Goal: Task Accomplishment & Management: Complete application form

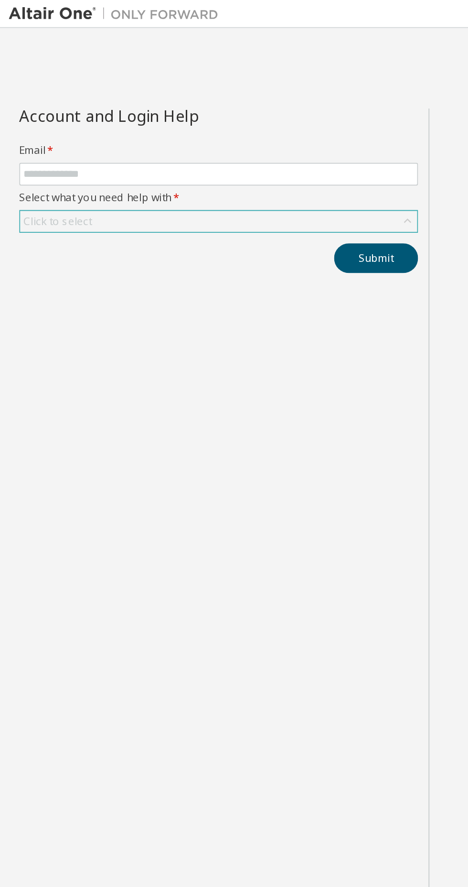
click at [37, 119] on div "Click to select" at bounding box center [31, 121] width 37 height 8
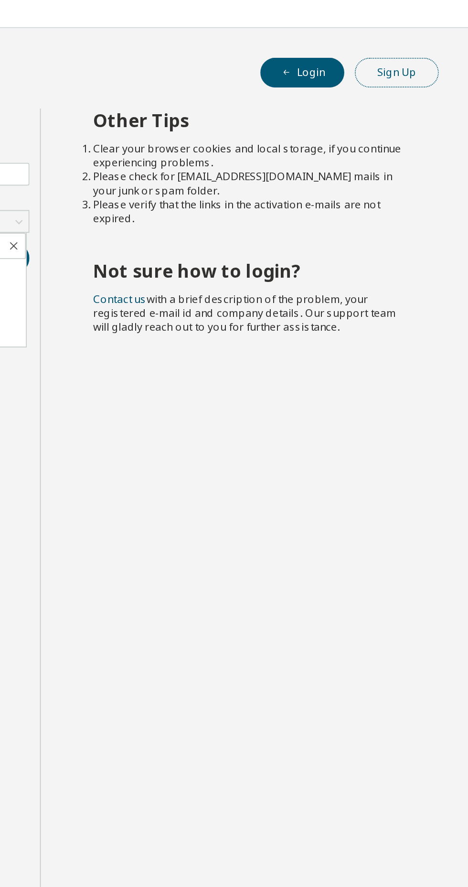
click at [419, 33] on button "Sign Up" at bounding box center [429, 40] width 46 height 16
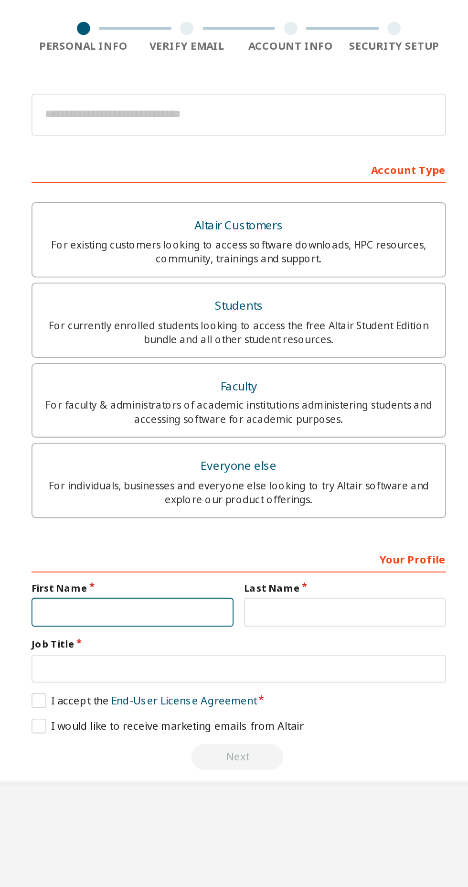
click at [142, 420] on input "text" at bounding box center [176, 422] width 110 height 16
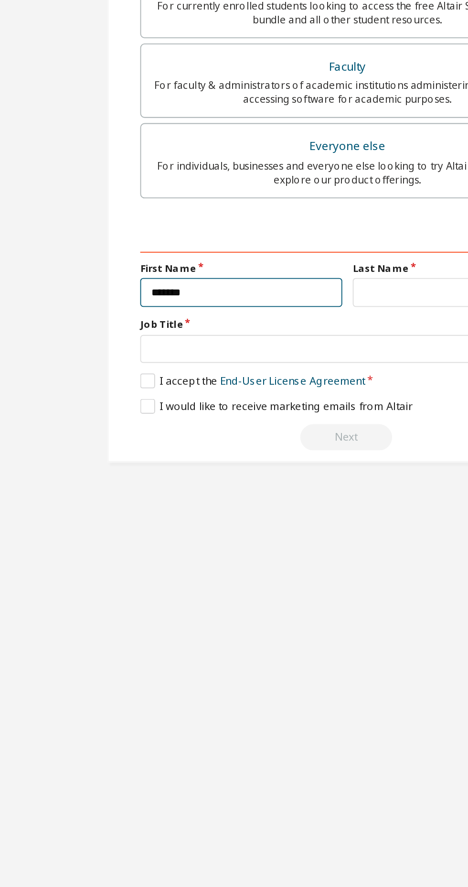
type input "******"
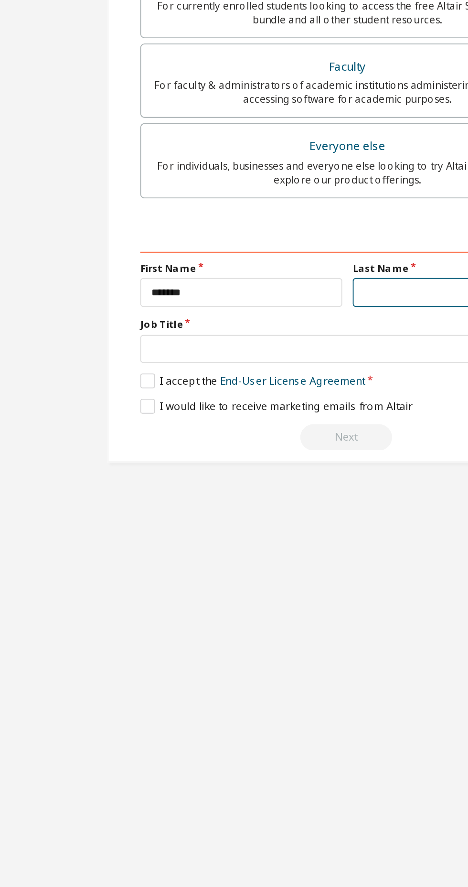
click at [260, 422] on input "text" at bounding box center [292, 422] width 110 height 16
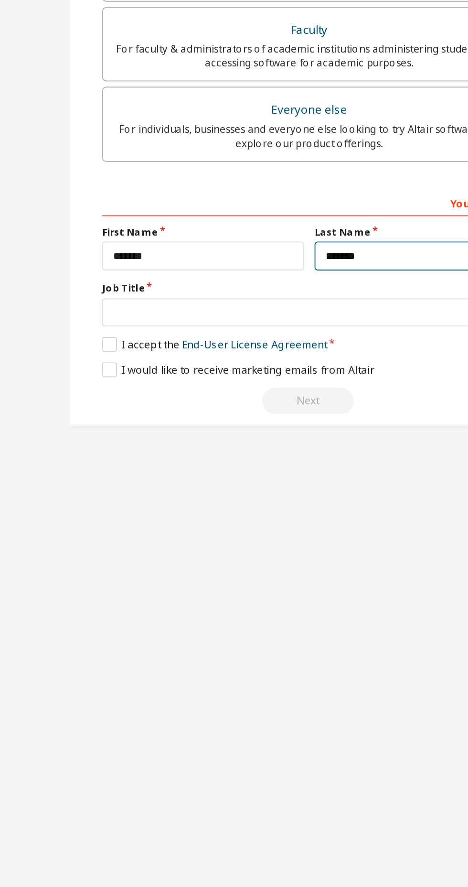
type input "*******"
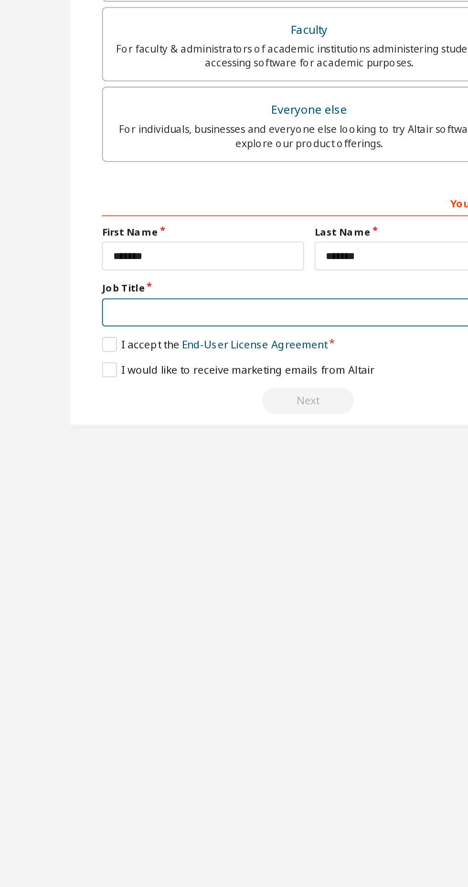
click at [157, 451] on input "text" at bounding box center [234, 453] width 226 height 16
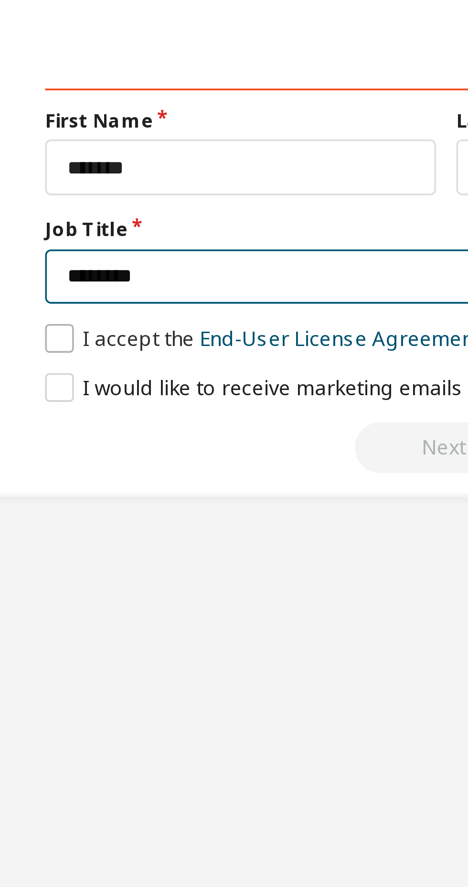
type input "*******"
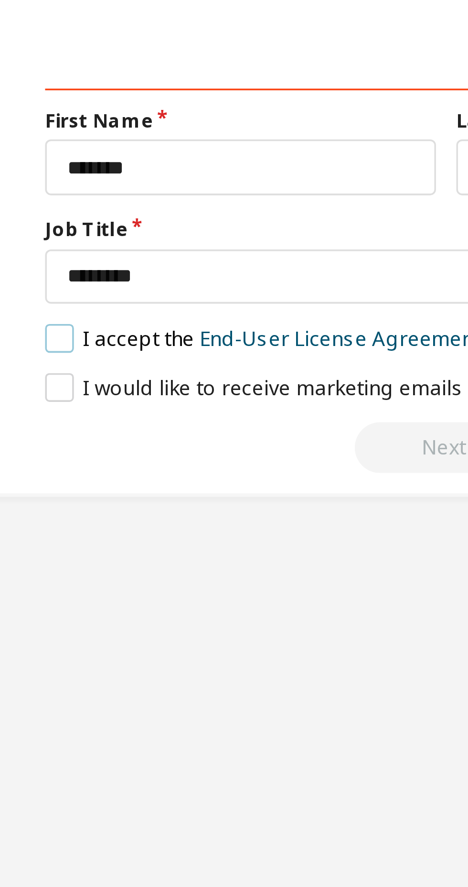
click at [126, 474] on label "I accept the End-User License Agreement" at bounding box center [182, 470] width 123 height 8
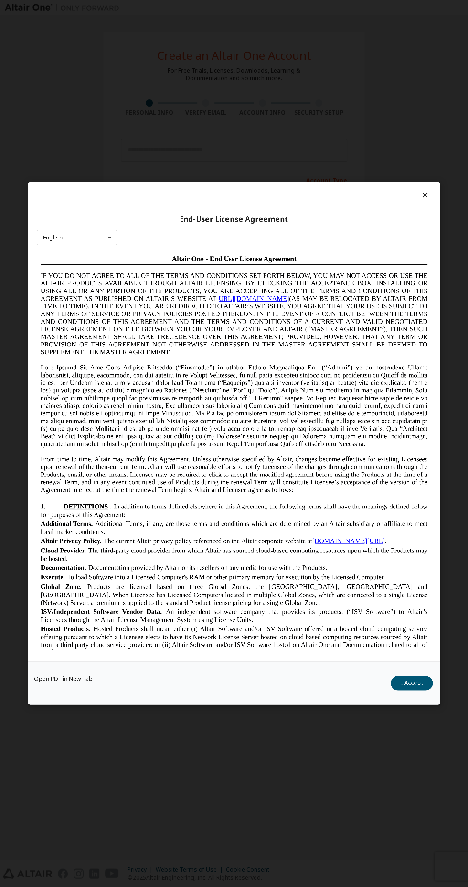
click at [425, 191] on icon at bounding box center [425, 195] width 10 height 9
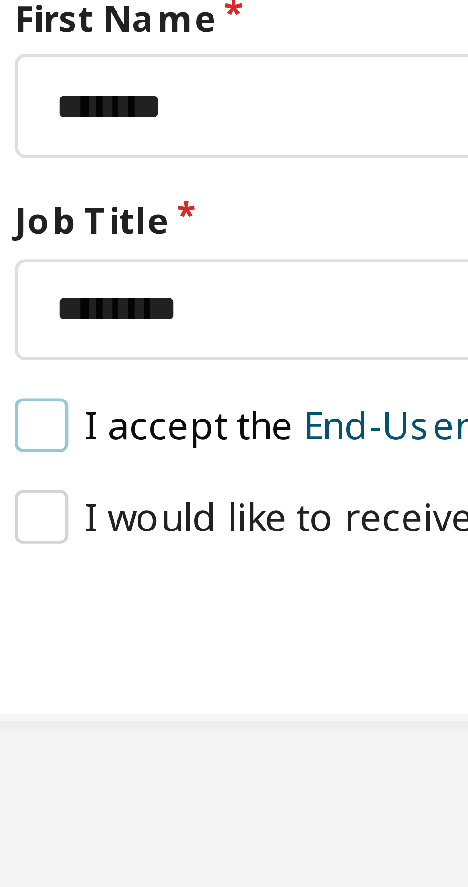
click at [127, 472] on label "I accept the End-User License Agreement" at bounding box center [182, 470] width 123 height 8
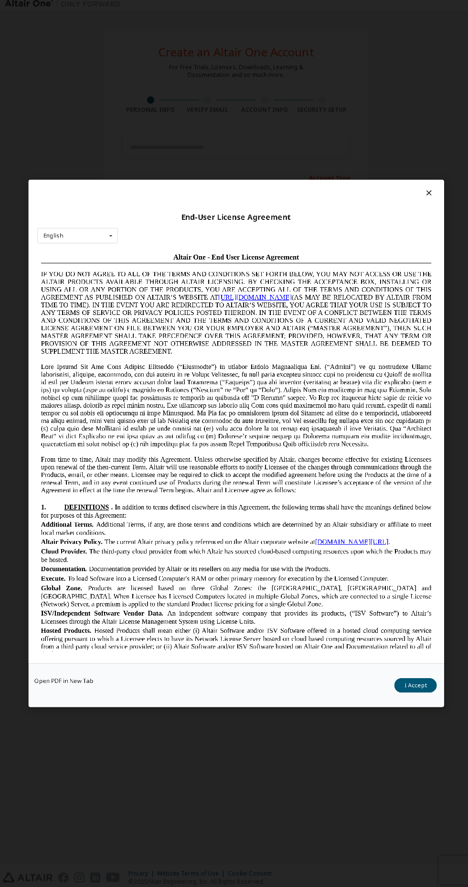
click at [426, 191] on icon at bounding box center [425, 195] width 10 height 9
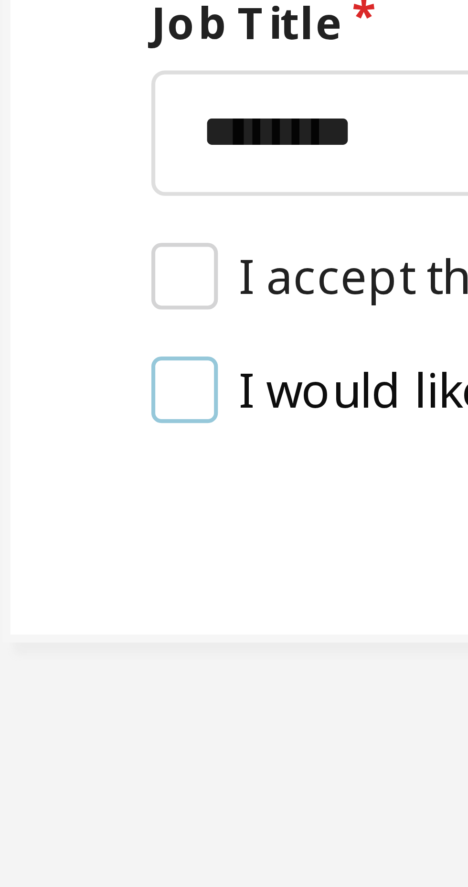
click at [125, 484] on label "I would like to receive marketing emails from Altair" at bounding box center [195, 484] width 149 height 8
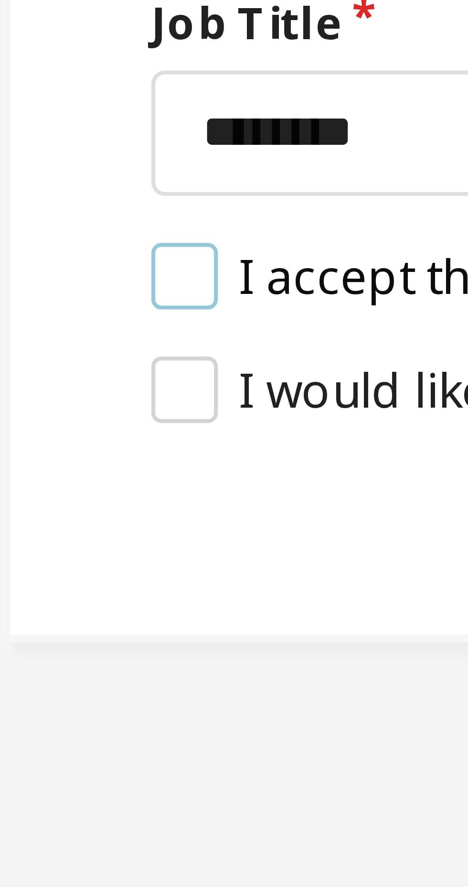
click at [121, 470] on label "I accept the End-User License Agreement" at bounding box center [182, 470] width 123 height 8
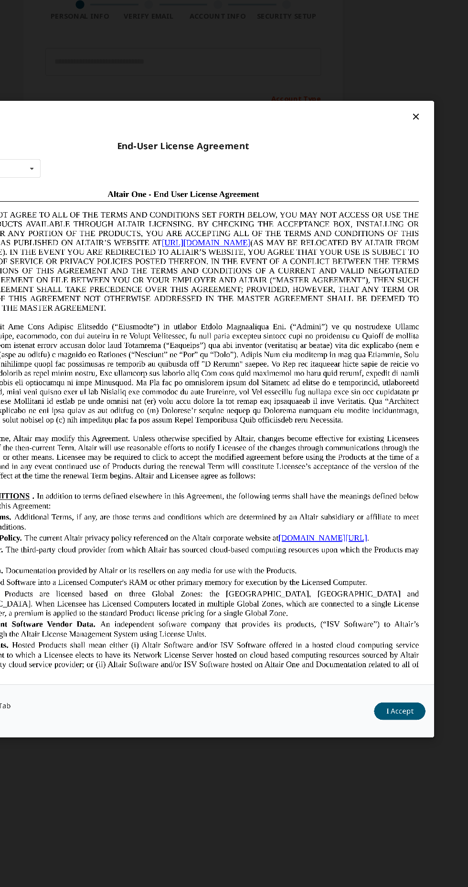
click at [425, 191] on icon at bounding box center [425, 195] width 10 height 9
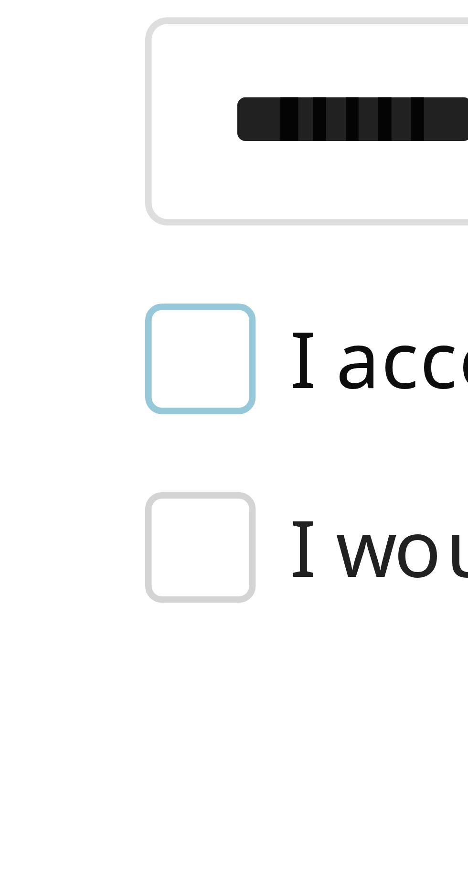
click at [125, 471] on label "I accept the End-User License Agreement" at bounding box center [182, 470] width 123 height 8
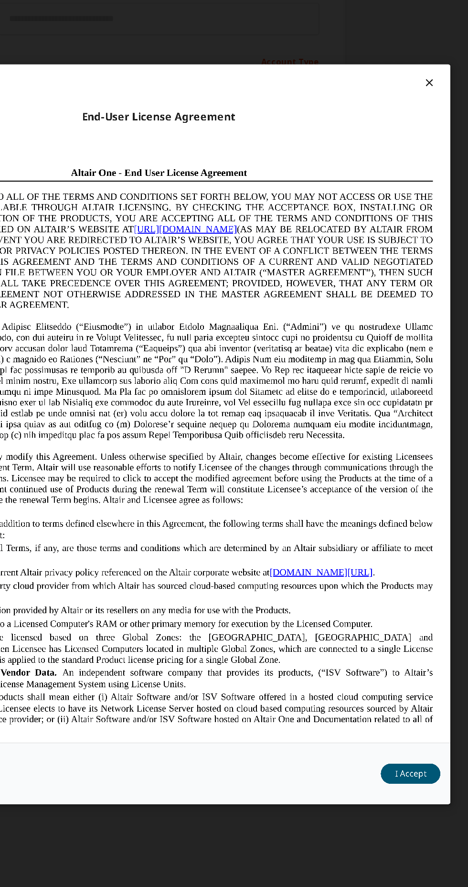
click at [427, 191] on icon at bounding box center [425, 195] width 10 height 9
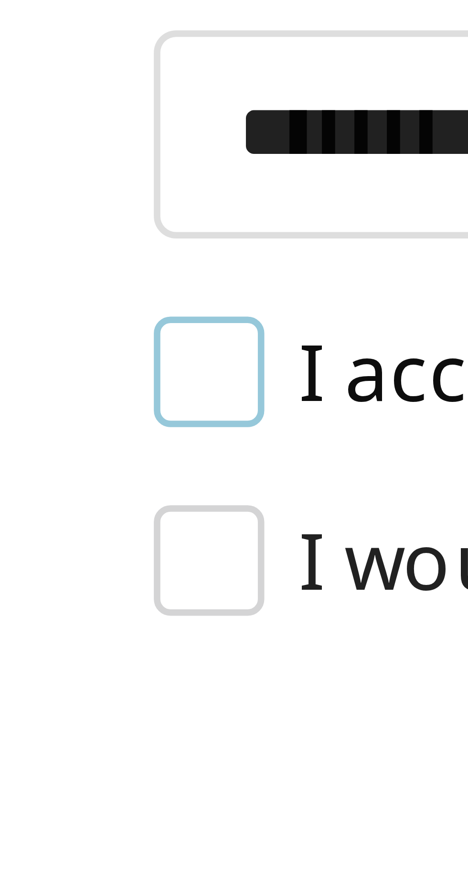
click at [123, 470] on label "I accept the End-User License Agreement" at bounding box center [182, 470] width 123 height 8
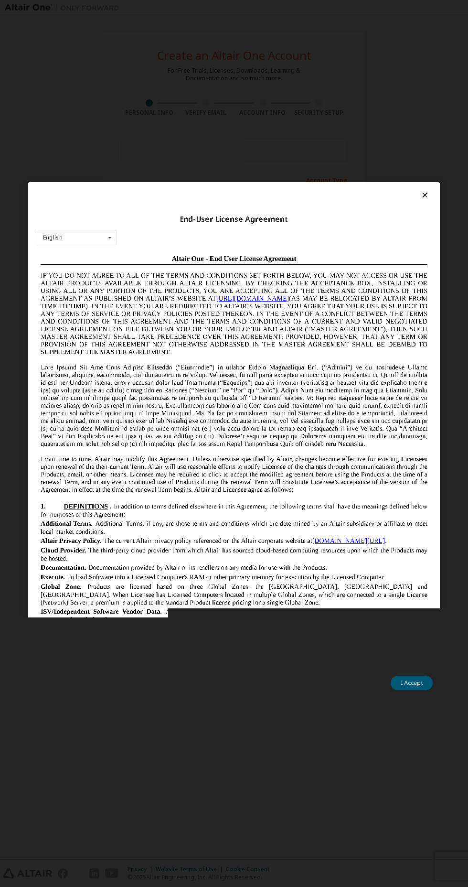
click at [428, 191] on icon at bounding box center [425, 195] width 10 height 9
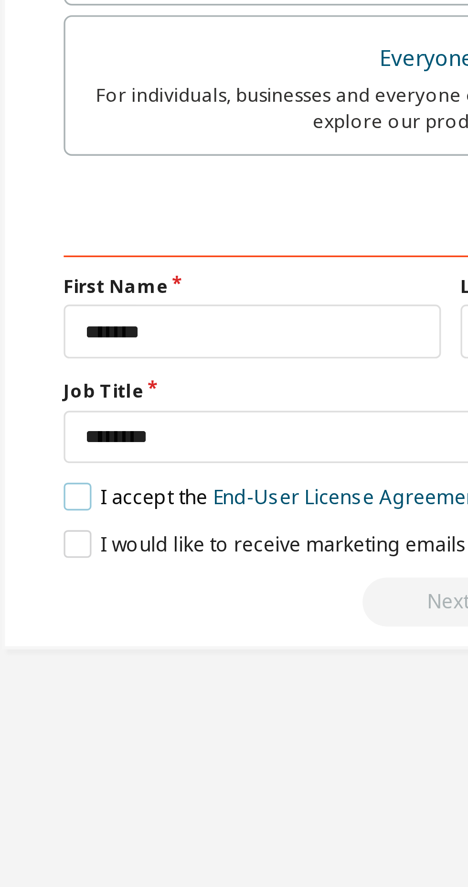
click at [128, 469] on label "I accept the End-User License Agreement" at bounding box center [182, 470] width 123 height 8
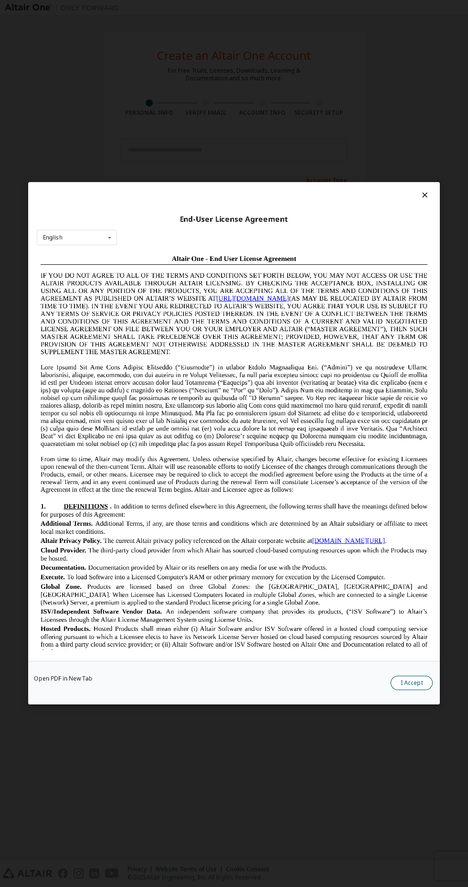
click at [404, 690] on button "I Accept" at bounding box center [412, 683] width 42 height 14
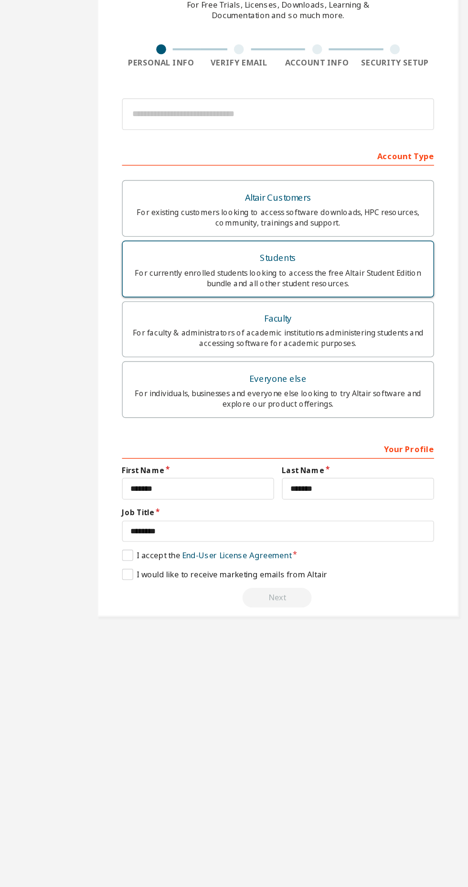
click at [142, 267] on div "For currently enrolled students looking to access the free Altair Student Editi…" at bounding box center [234, 268] width 214 height 15
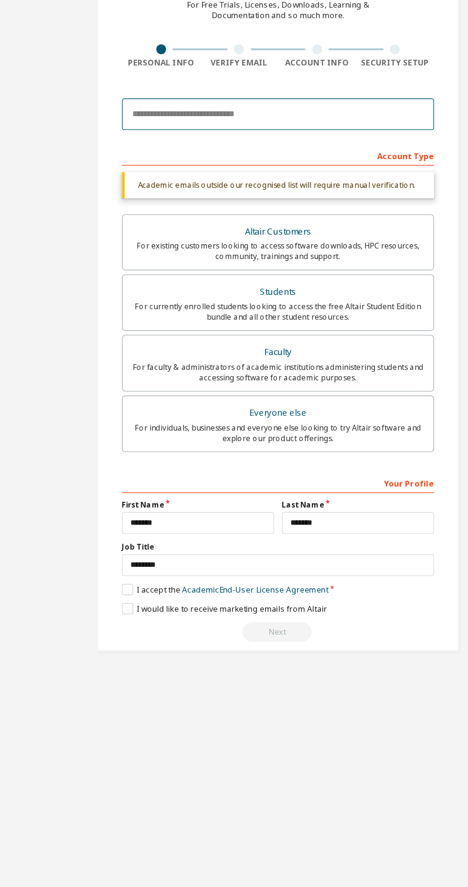
click at [140, 151] on input "email" at bounding box center [234, 150] width 226 height 23
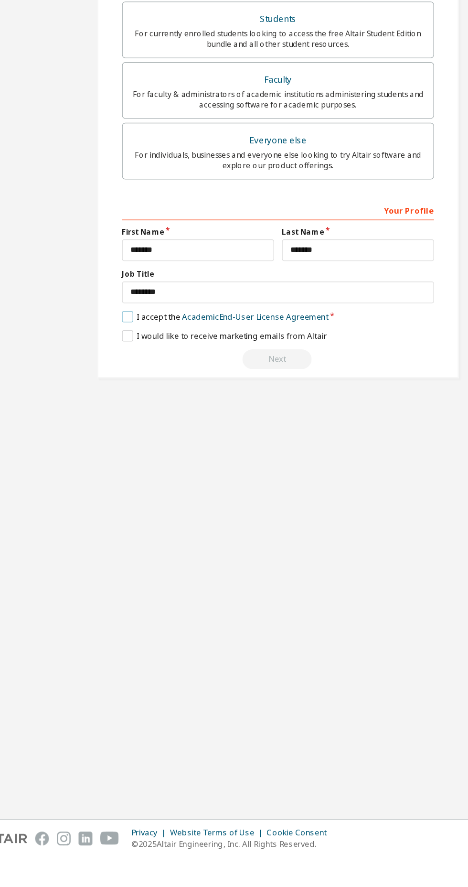
click at [122, 497] on label "I accept the Academic End-User License Agreement" at bounding box center [196, 495] width 150 height 8
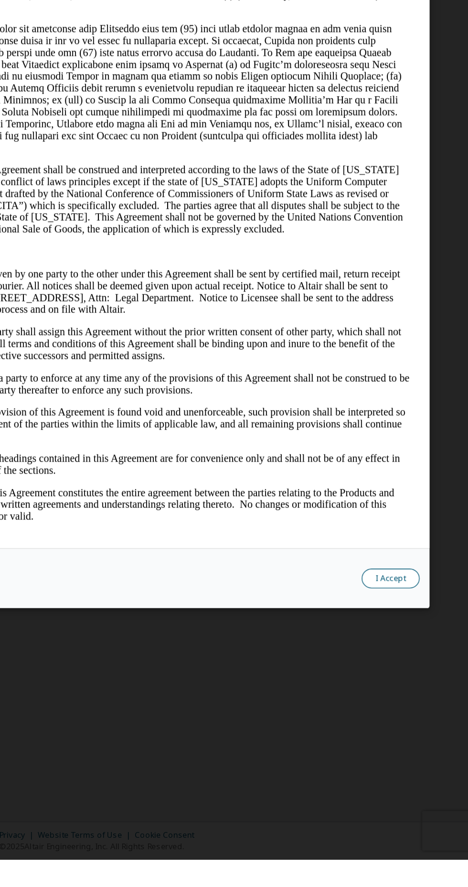
click at [409, 690] on button "I Accept" at bounding box center [412, 683] width 42 height 14
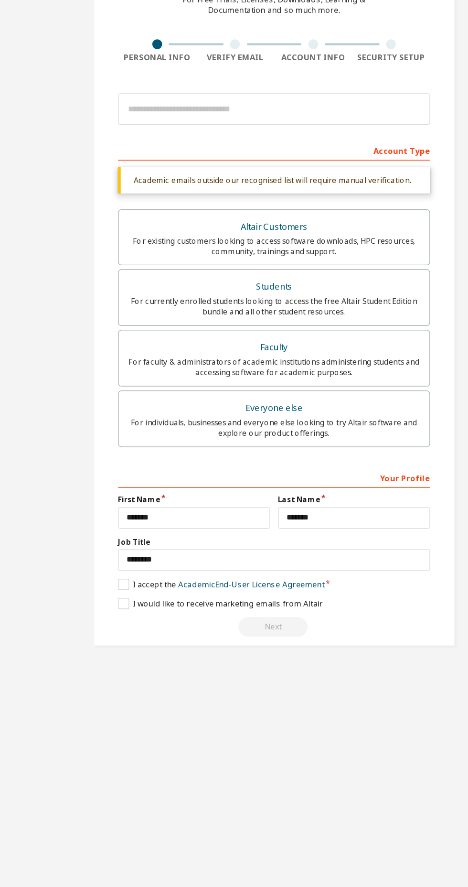
scroll to position [19, 0]
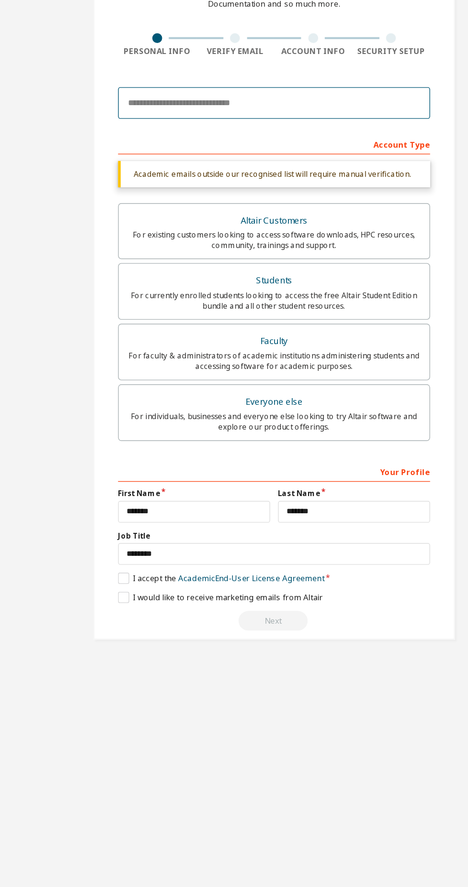
click at [134, 139] on input "email" at bounding box center [234, 150] width 226 height 23
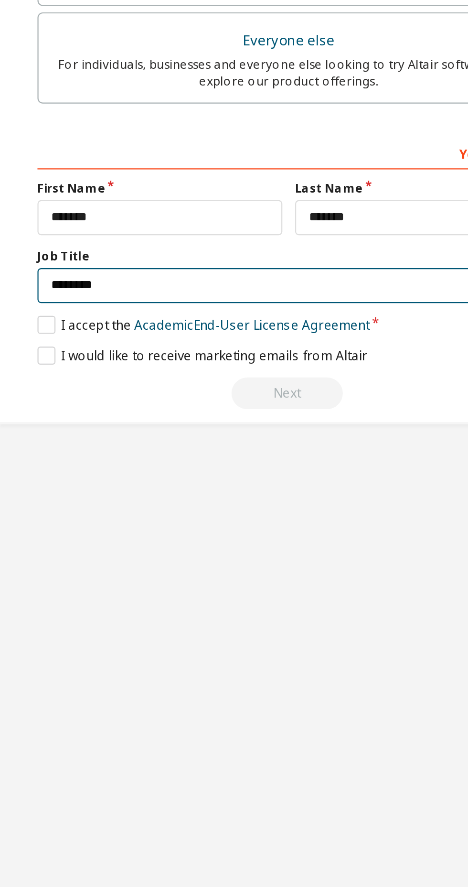
click at [182, 469] on input "*******" at bounding box center [234, 477] width 226 height 16
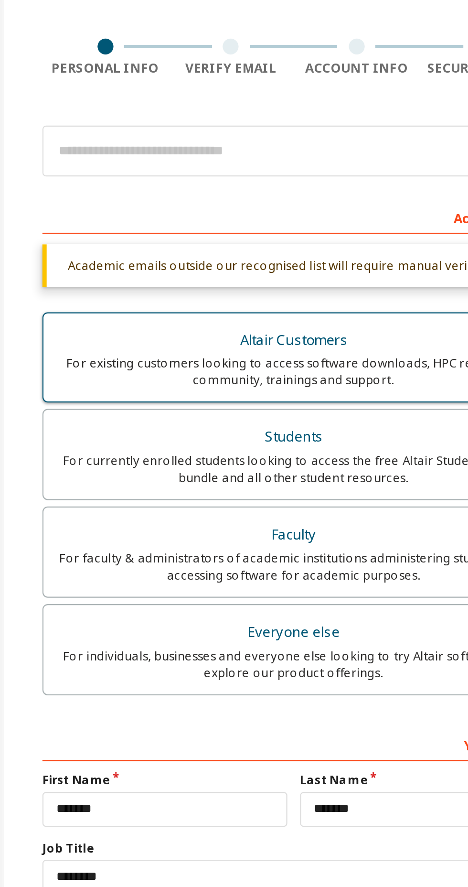
click at [152, 242] on div "For existing customers looking to access software downloads, HPC resources, com…" at bounding box center [234, 249] width 214 height 15
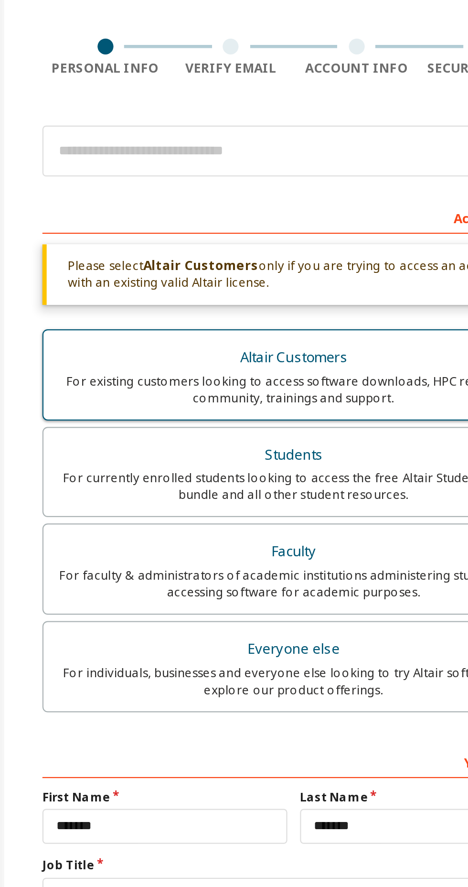
scroll to position [0, 0]
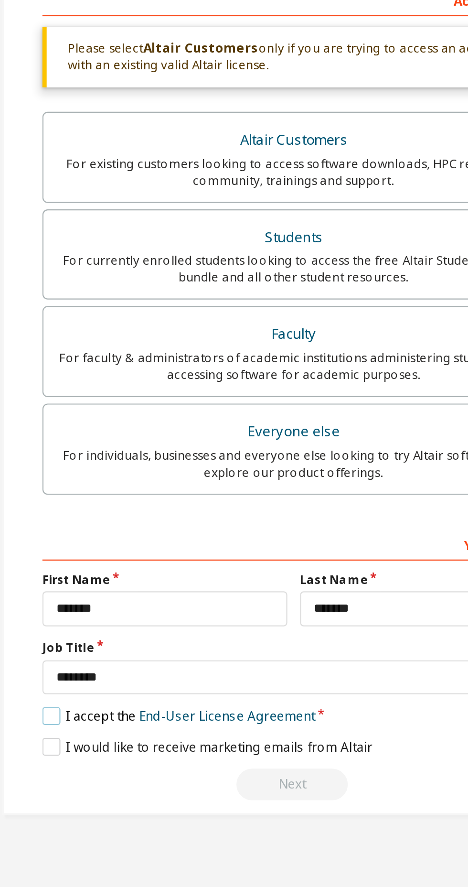
click at [123, 503] on label "I accept the End-User License Agreement" at bounding box center [182, 502] width 123 height 8
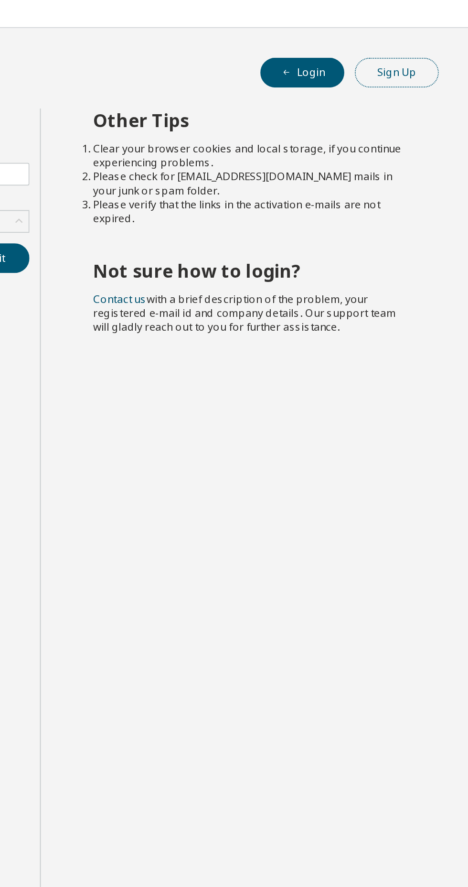
click at [422, 45] on button "Sign Up" at bounding box center [429, 40] width 46 height 16
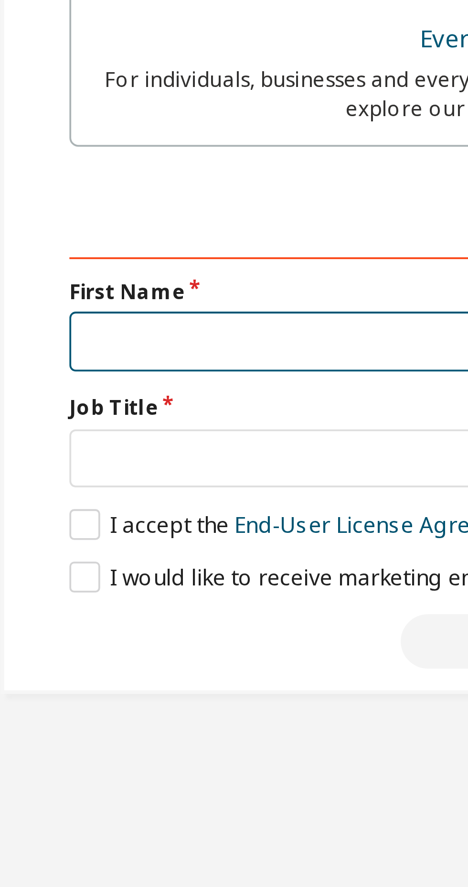
click at [153, 424] on input "text" at bounding box center [176, 422] width 110 height 16
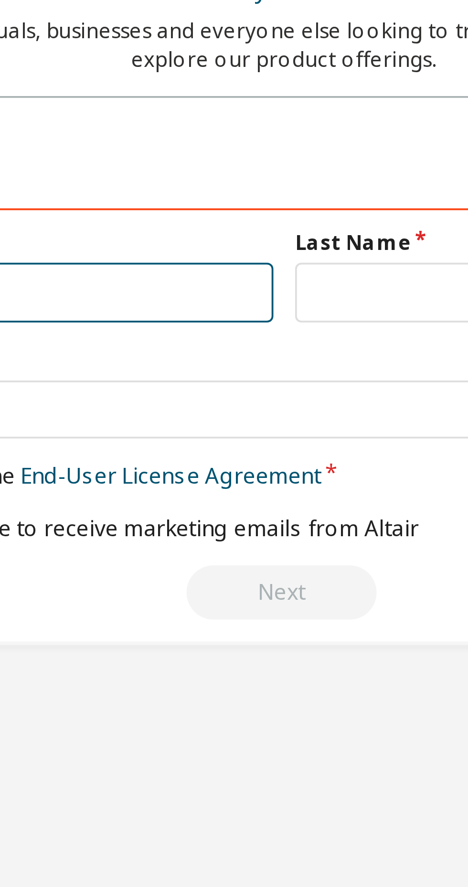
type input "******"
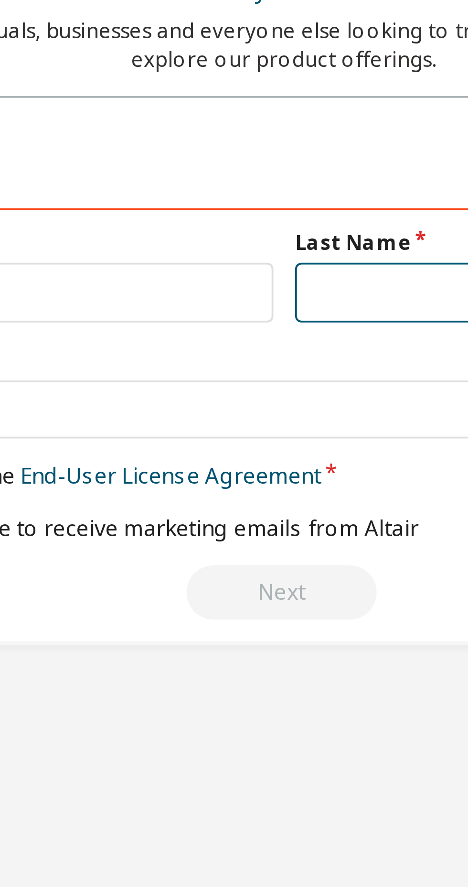
click at [254, 424] on input "text" at bounding box center [292, 422] width 110 height 16
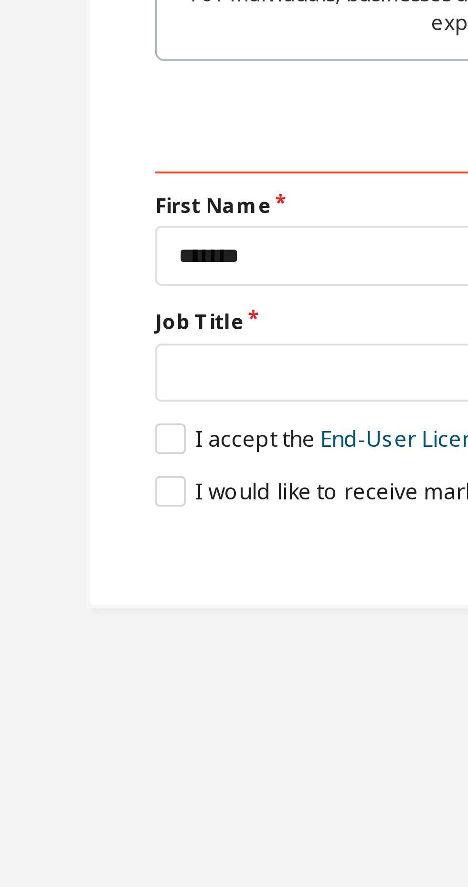
type input "*******"
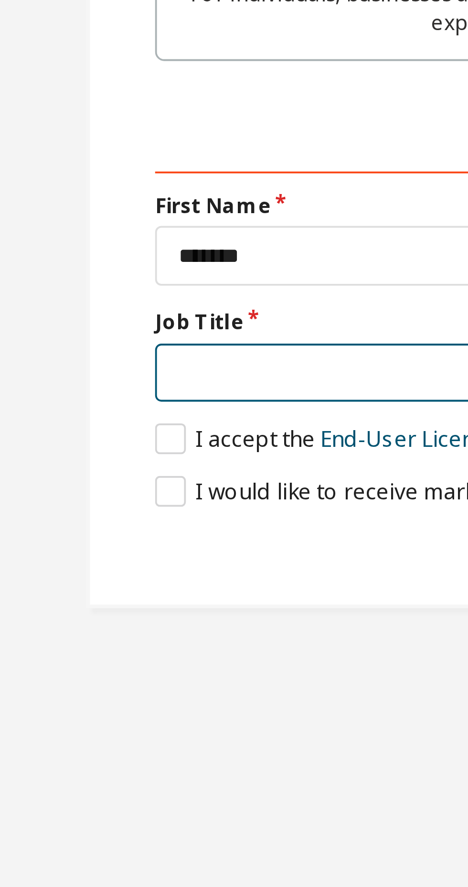
click at [137, 451] on input "text" at bounding box center [234, 453] width 226 height 16
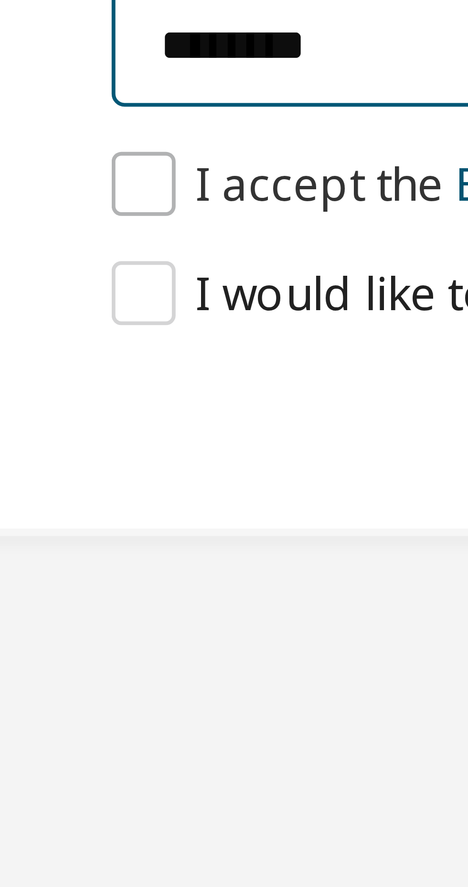
type input "*******"
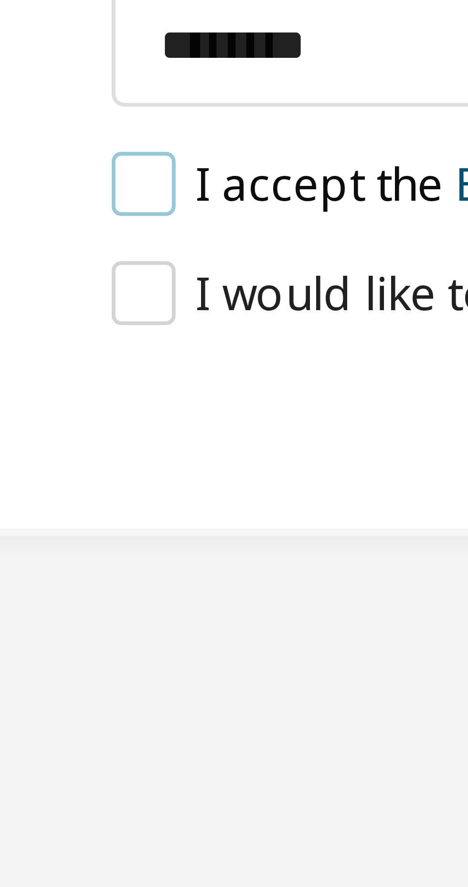
click at [122, 470] on label "I accept the End-User License Agreement" at bounding box center [182, 470] width 123 height 8
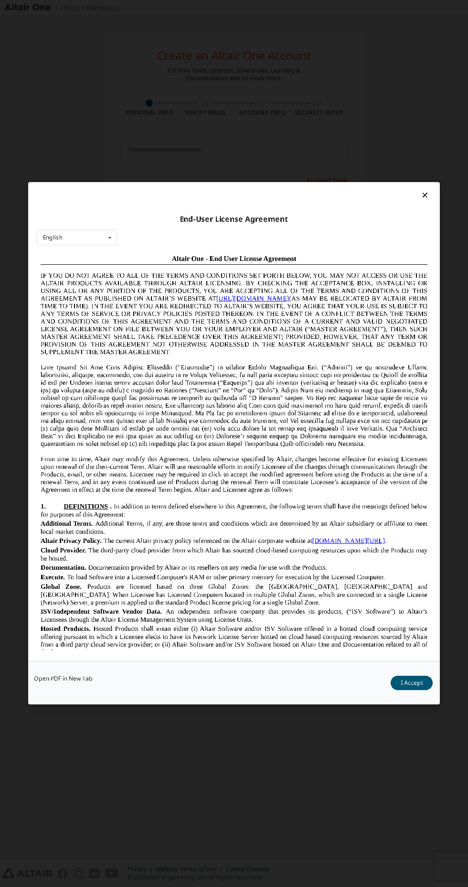
click at [422, 191] on icon at bounding box center [425, 195] width 10 height 9
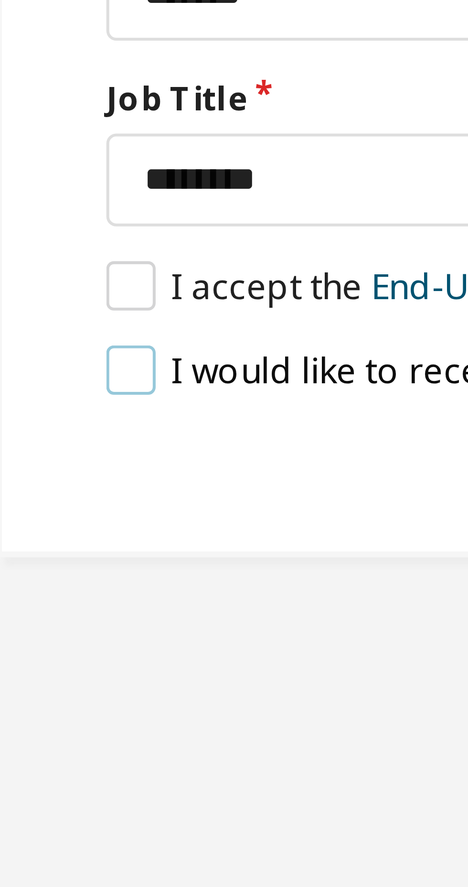
click at [126, 485] on label "I would like to receive marketing emails from Altair" at bounding box center [195, 484] width 149 height 8
click at [123, 470] on label "I accept the End-User License Agreement" at bounding box center [182, 470] width 123 height 8
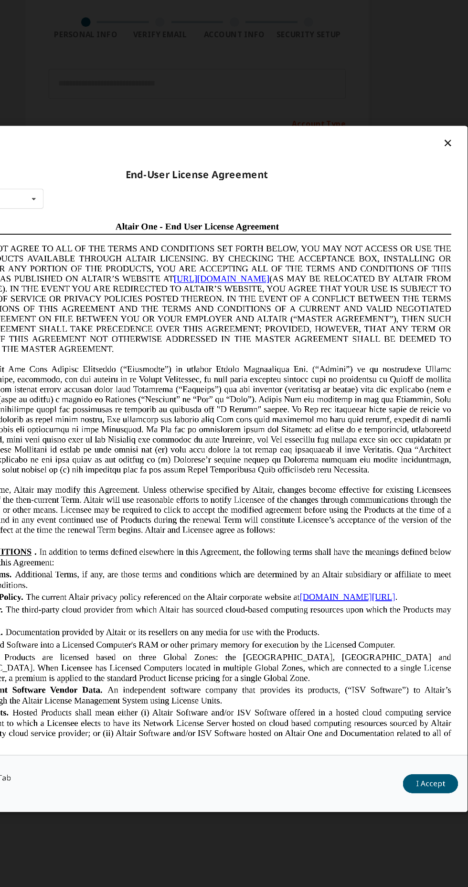
click at [428, 191] on icon at bounding box center [425, 195] width 10 height 9
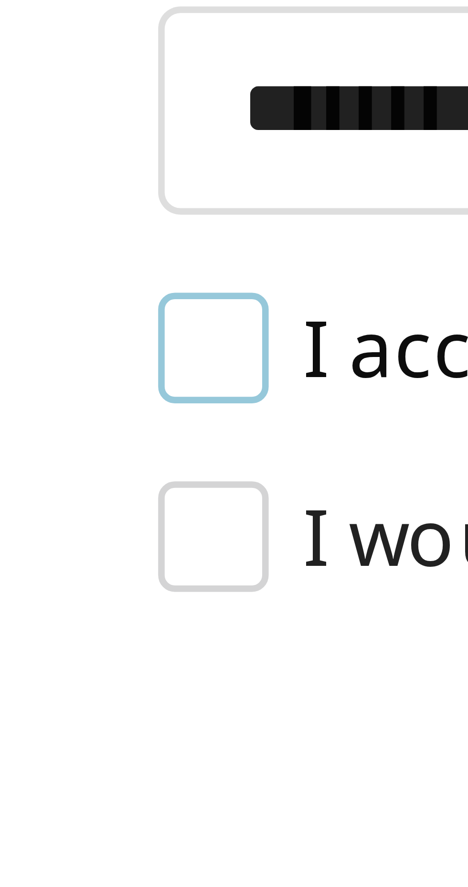
click at [127, 470] on label "I accept the End-User License Agreement" at bounding box center [182, 470] width 123 height 8
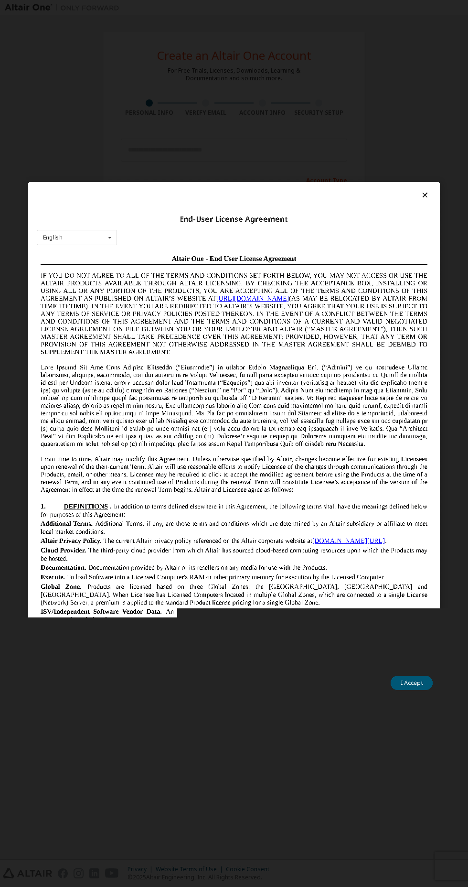
click at [425, 191] on icon at bounding box center [425, 195] width 10 height 9
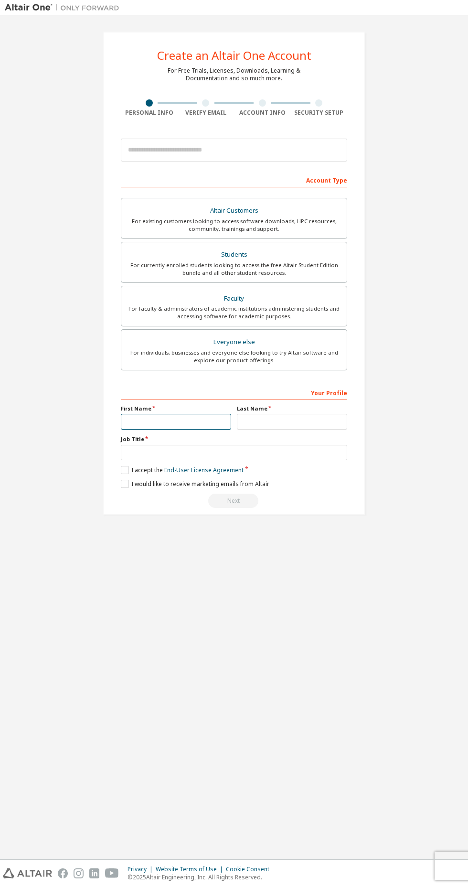
click at [182, 423] on input "text" at bounding box center [176, 422] width 110 height 16
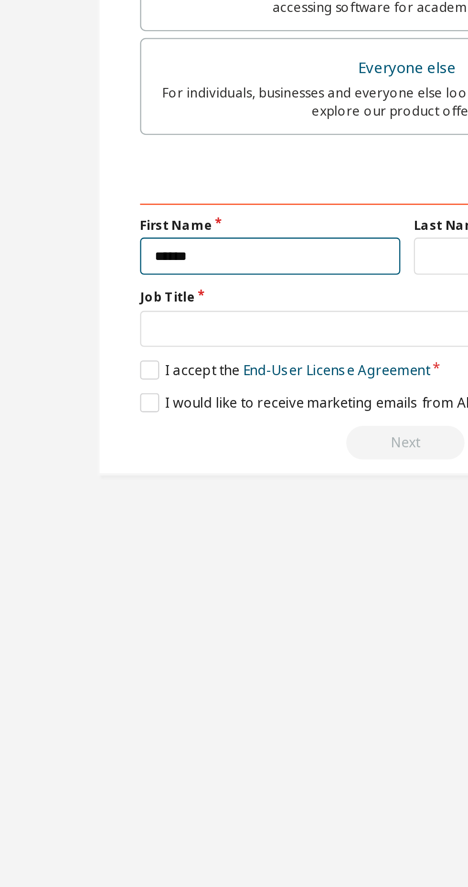
type input "******"
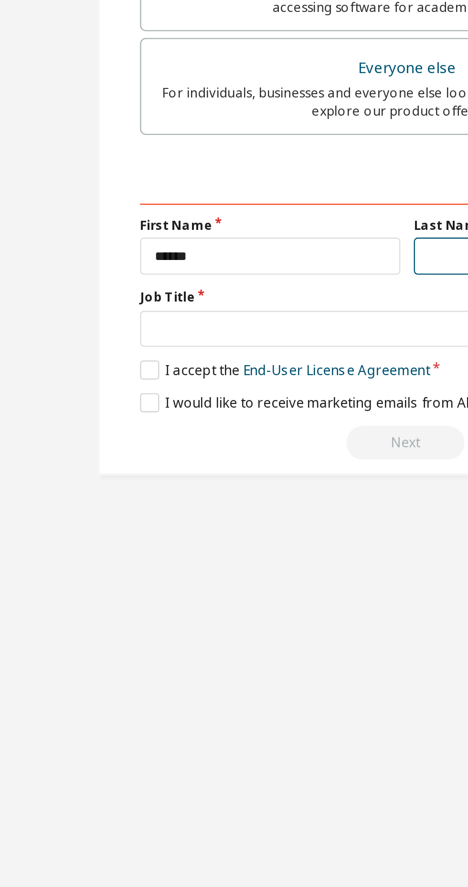
click at [248, 420] on input "text" at bounding box center [292, 422] width 110 height 16
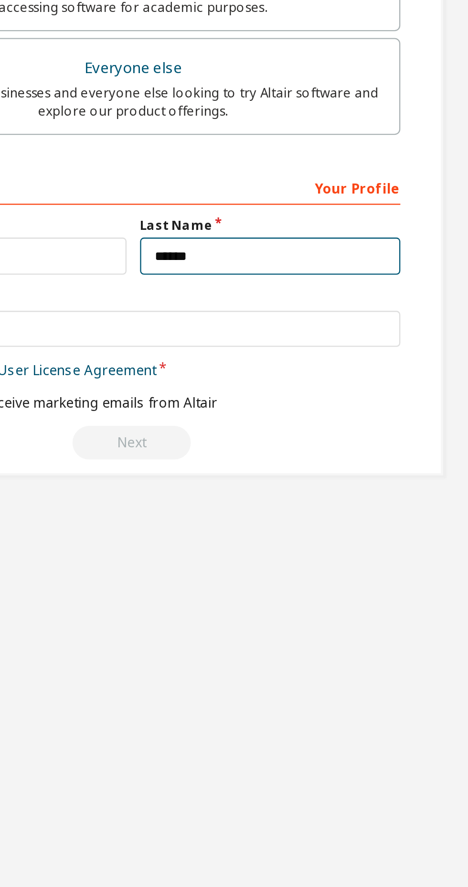
type input "******"
